Goal: Obtain resource: Download file/media

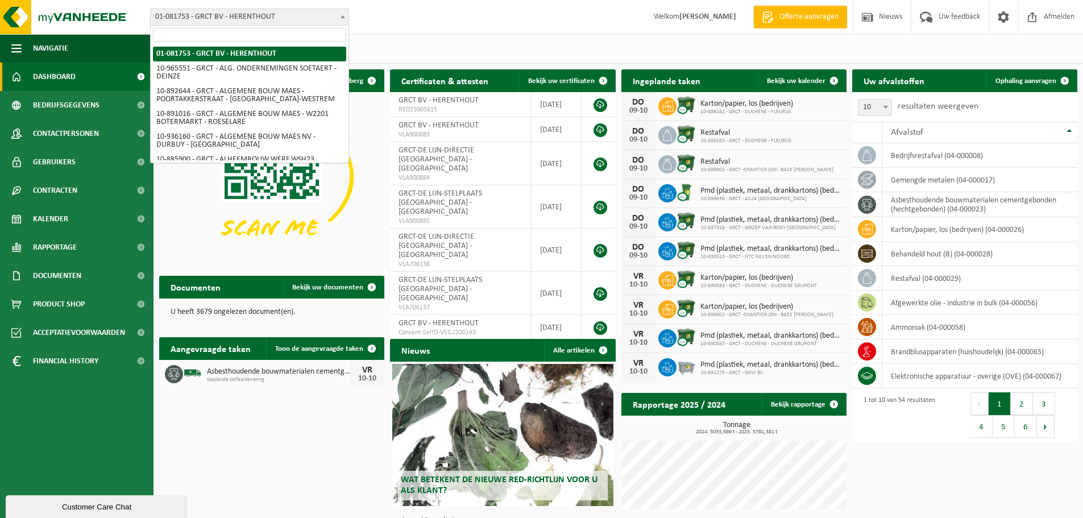
click at [346, 18] on span at bounding box center [342, 16] width 11 height 15
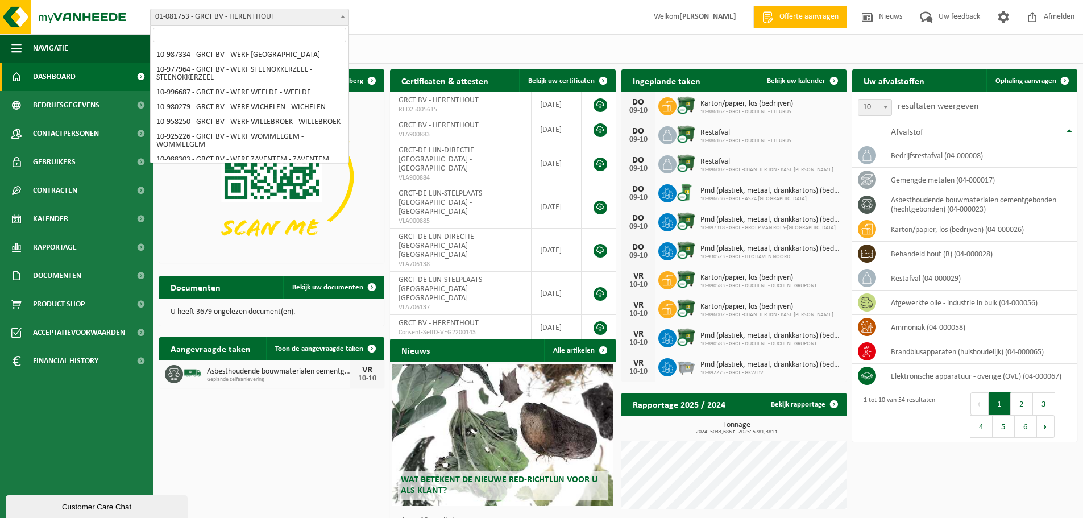
scroll to position [3924, 0]
select select "107929"
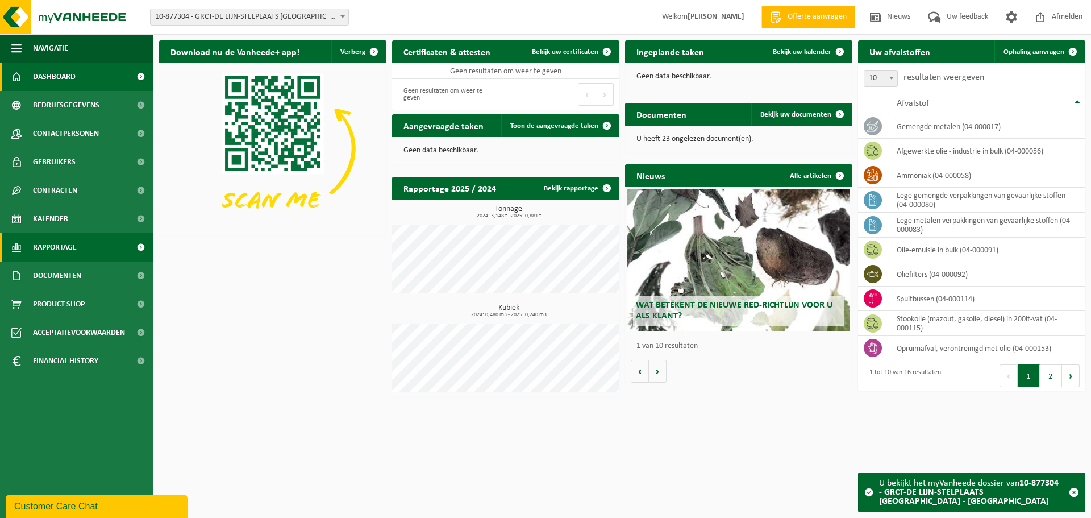
click at [74, 244] on span "Rapportage" at bounding box center [55, 247] width 44 height 28
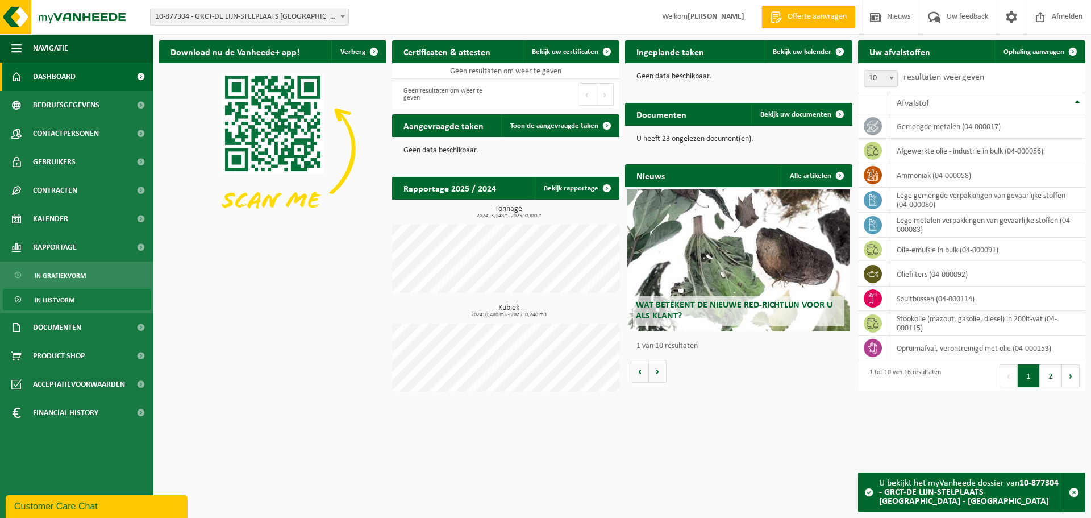
click at [83, 294] on link "In lijstvorm" at bounding box center [77, 300] width 148 height 22
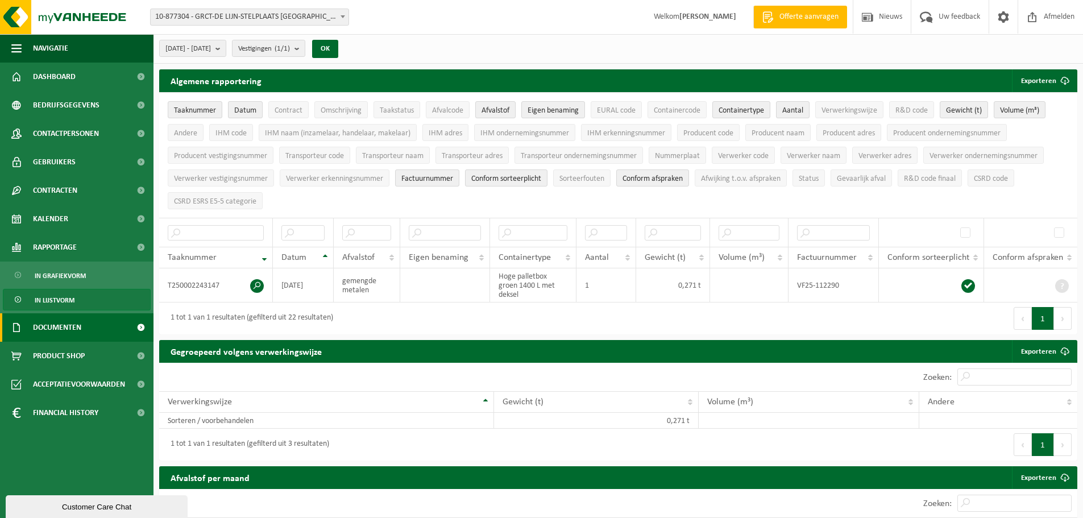
click at [73, 328] on span "Documenten" at bounding box center [57, 327] width 48 height 28
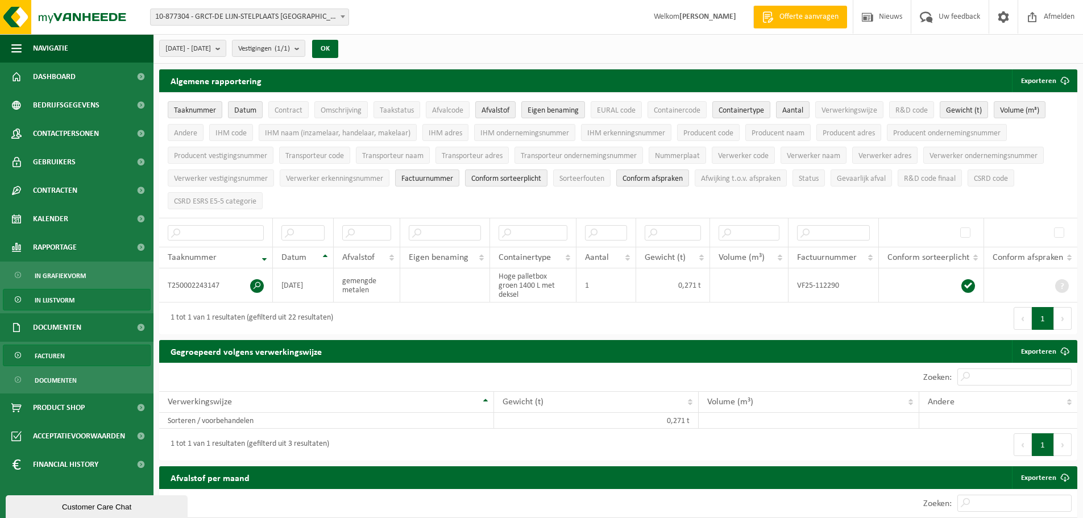
click at [60, 357] on span "Facturen" at bounding box center [50, 356] width 30 height 22
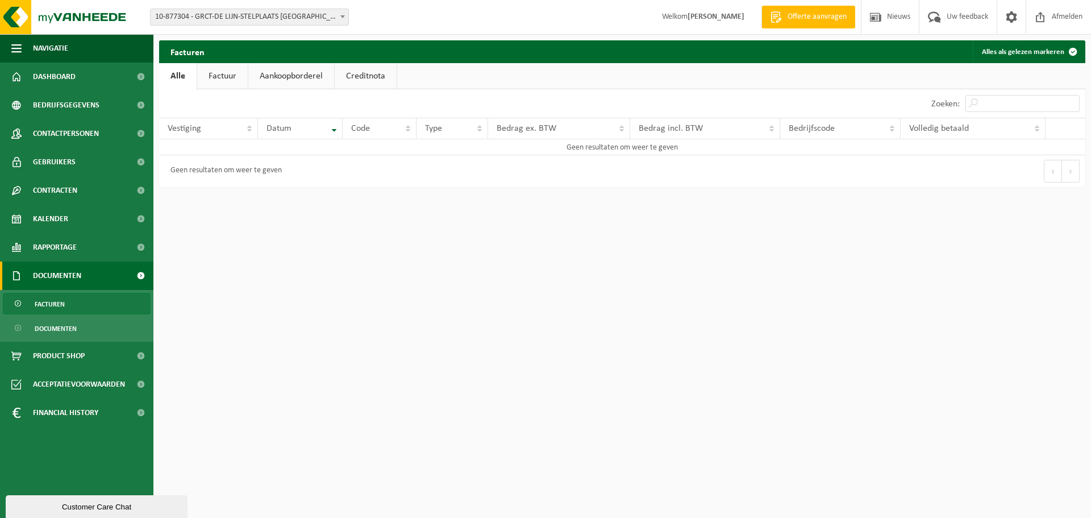
click at [299, 74] on link "Aankoopborderel" at bounding box center [291, 76] width 86 height 26
click at [340, 19] on span at bounding box center [342, 16] width 11 height 15
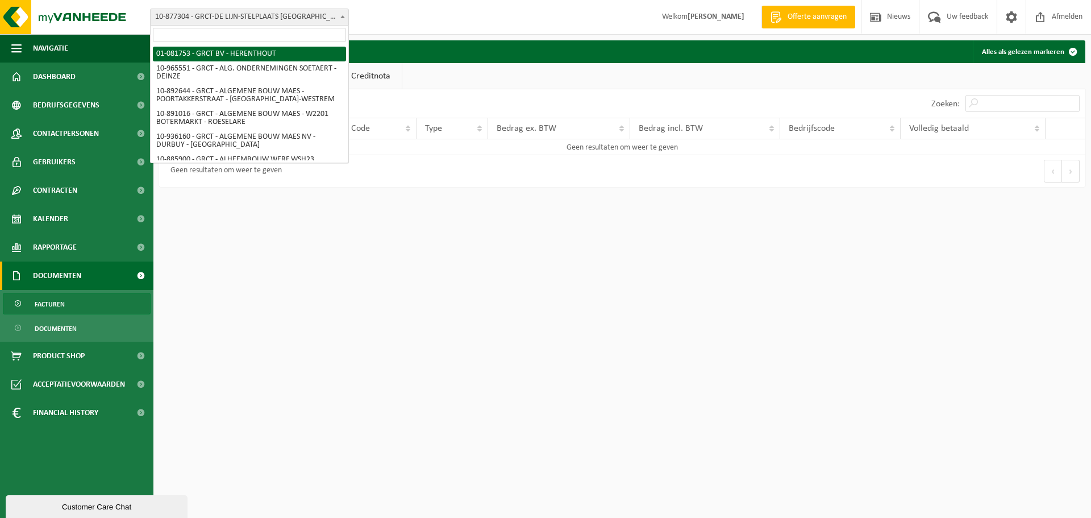
select select "601"
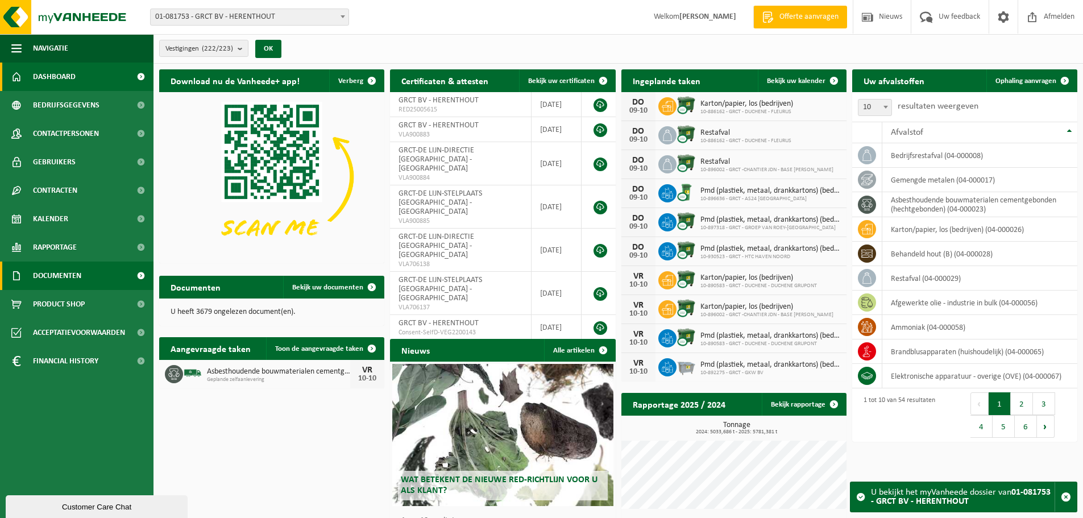
click at [64, 268] on span "Documenten" at bounding box center [57, 275] width 48 height 28
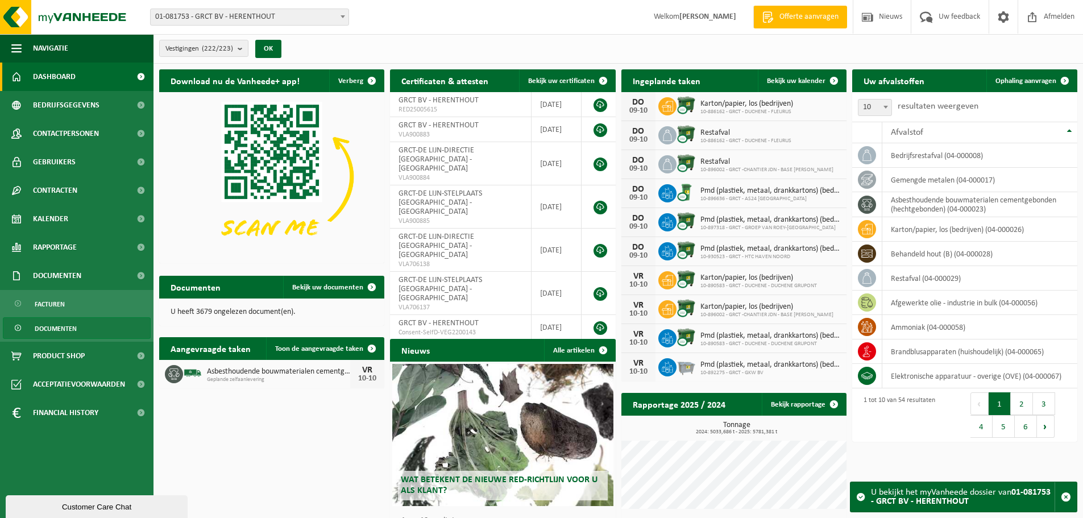
click at [59, 327] on span "Documenten" at bounding box center [56, 329] width 42 height 22
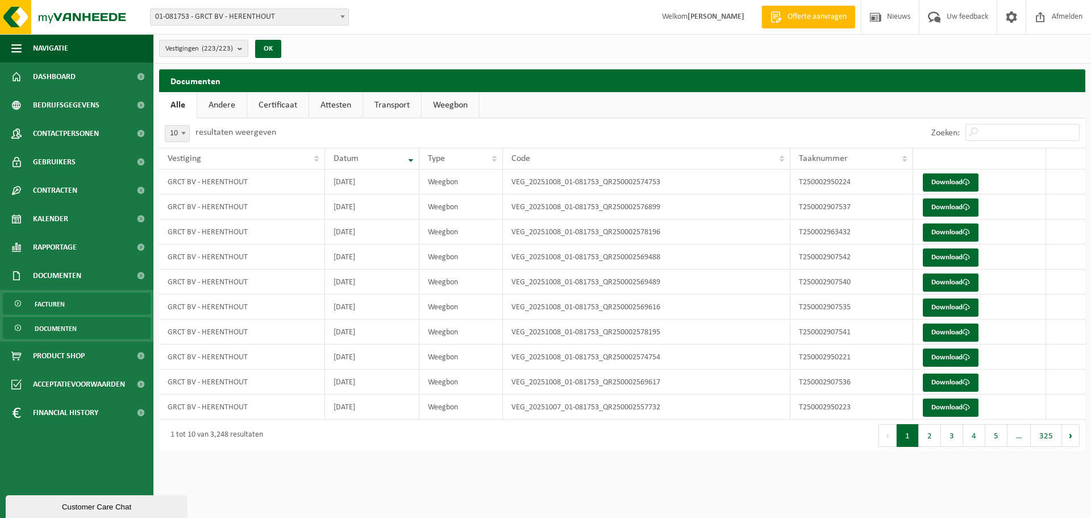
click at [50, 302] on span "Facturen" at bounding box center [50, 304] width 30 height 22
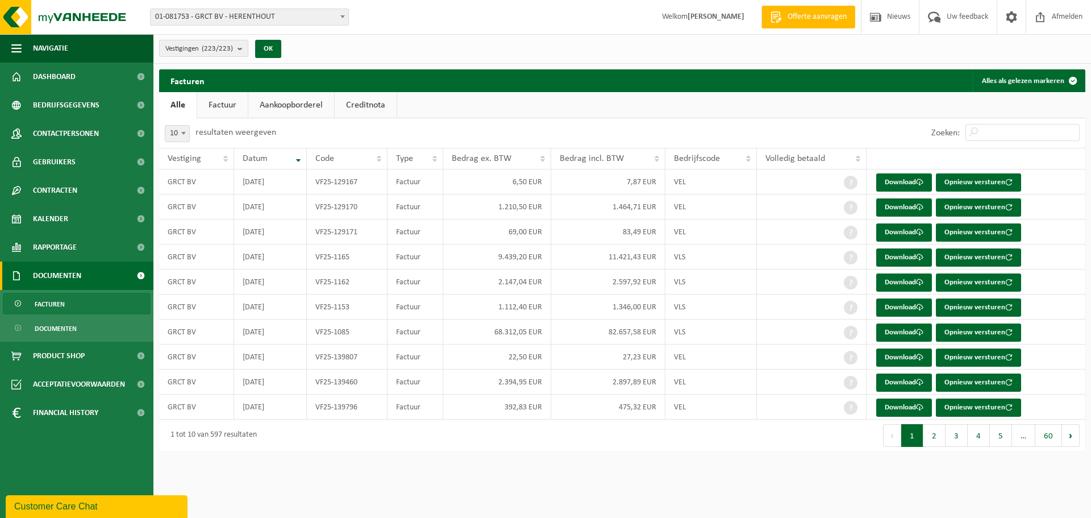
click at [311, 105] on link "Aankoopborderel" at bounding box center [291, 105] width 86 height 26
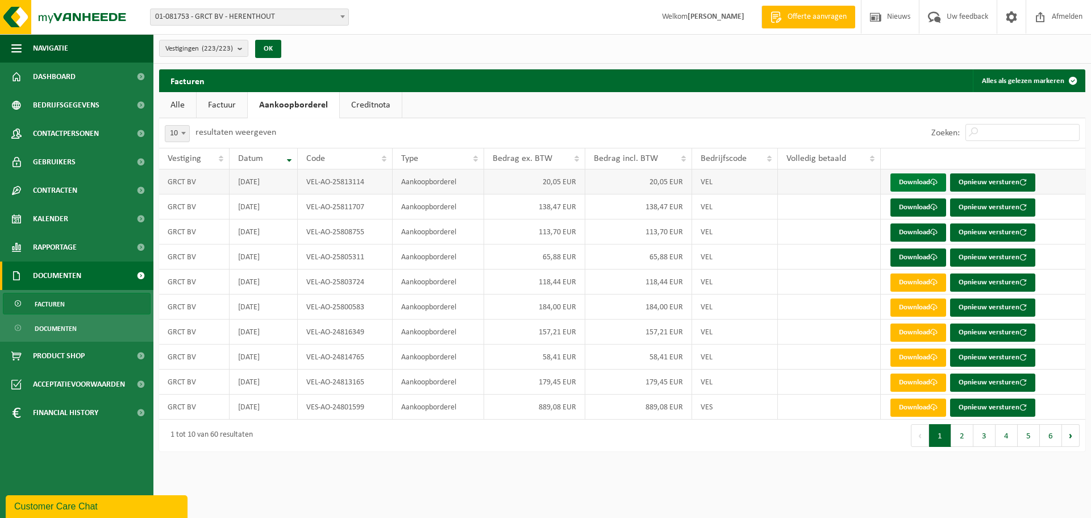
click at [910, 182] on link "Download" at bounding box center [918, 182] width 56 height 18
